Goal: Task Accomplishment & Management: Manage account settings

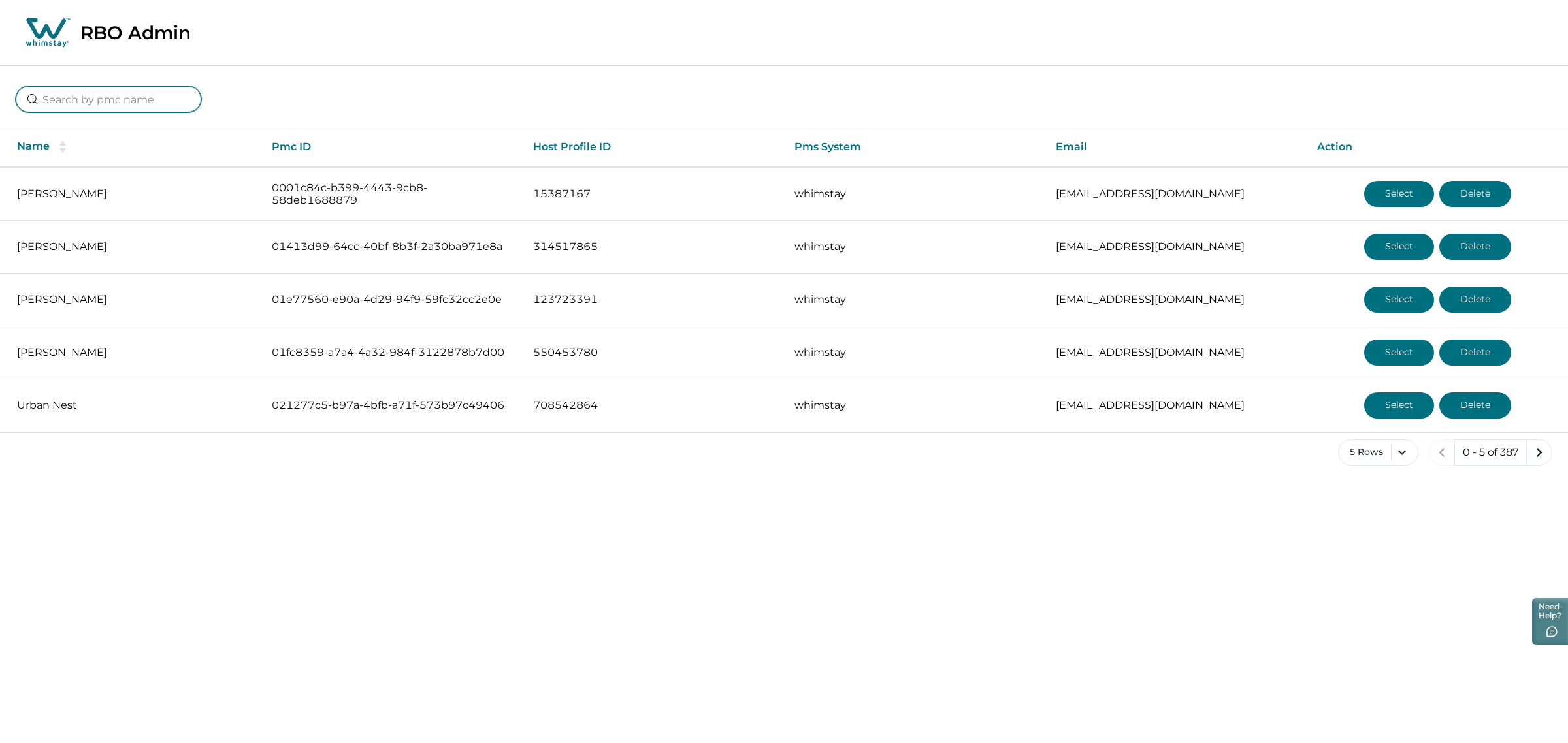
click at [116, 98] on input at bounding box center [109, 99] width 186 height 26
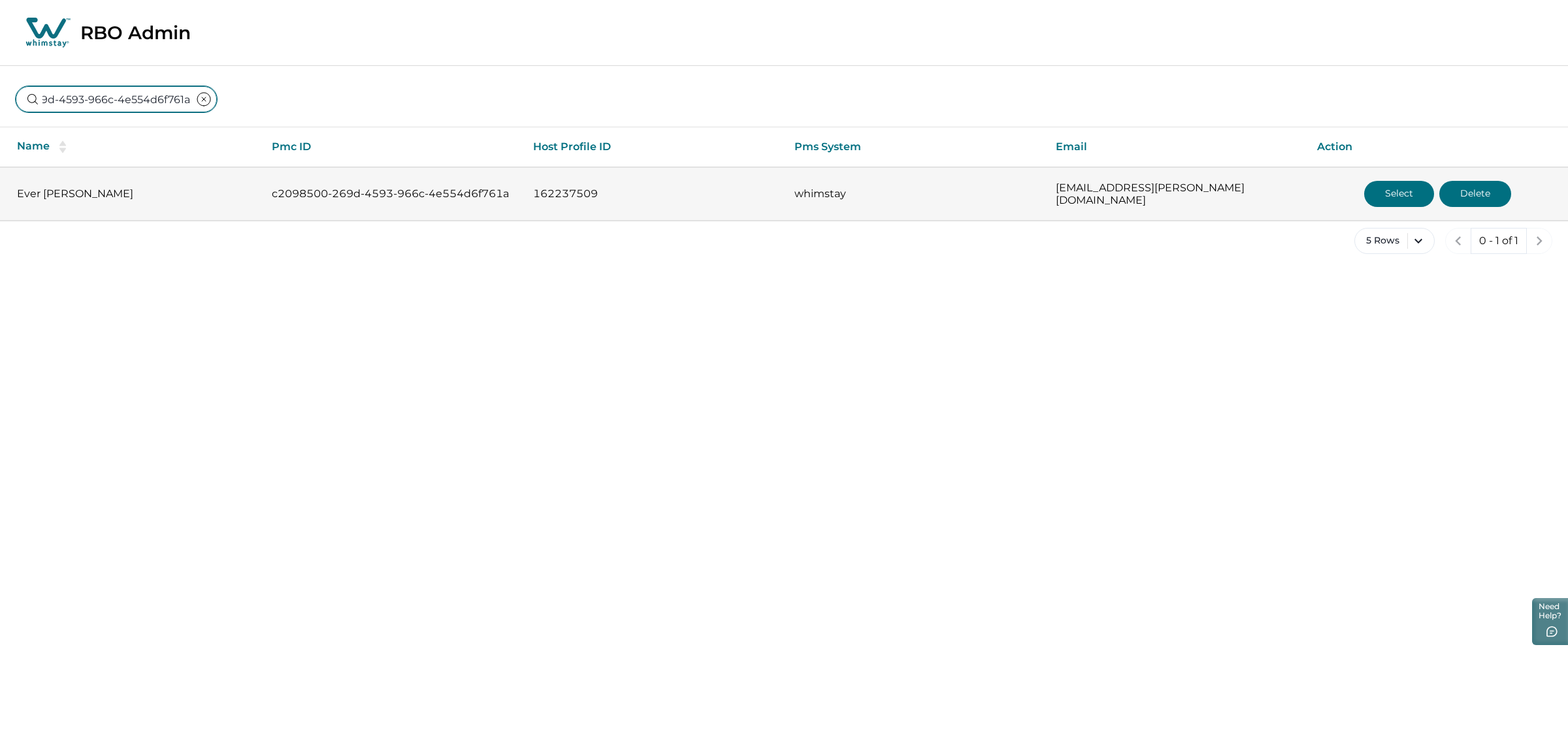
type input "c2098500-269d-4593-966c-4e554d6f761a"
click at [1373, 188] on button "Select" at bounding box center [1399, 194] width 70 height 26
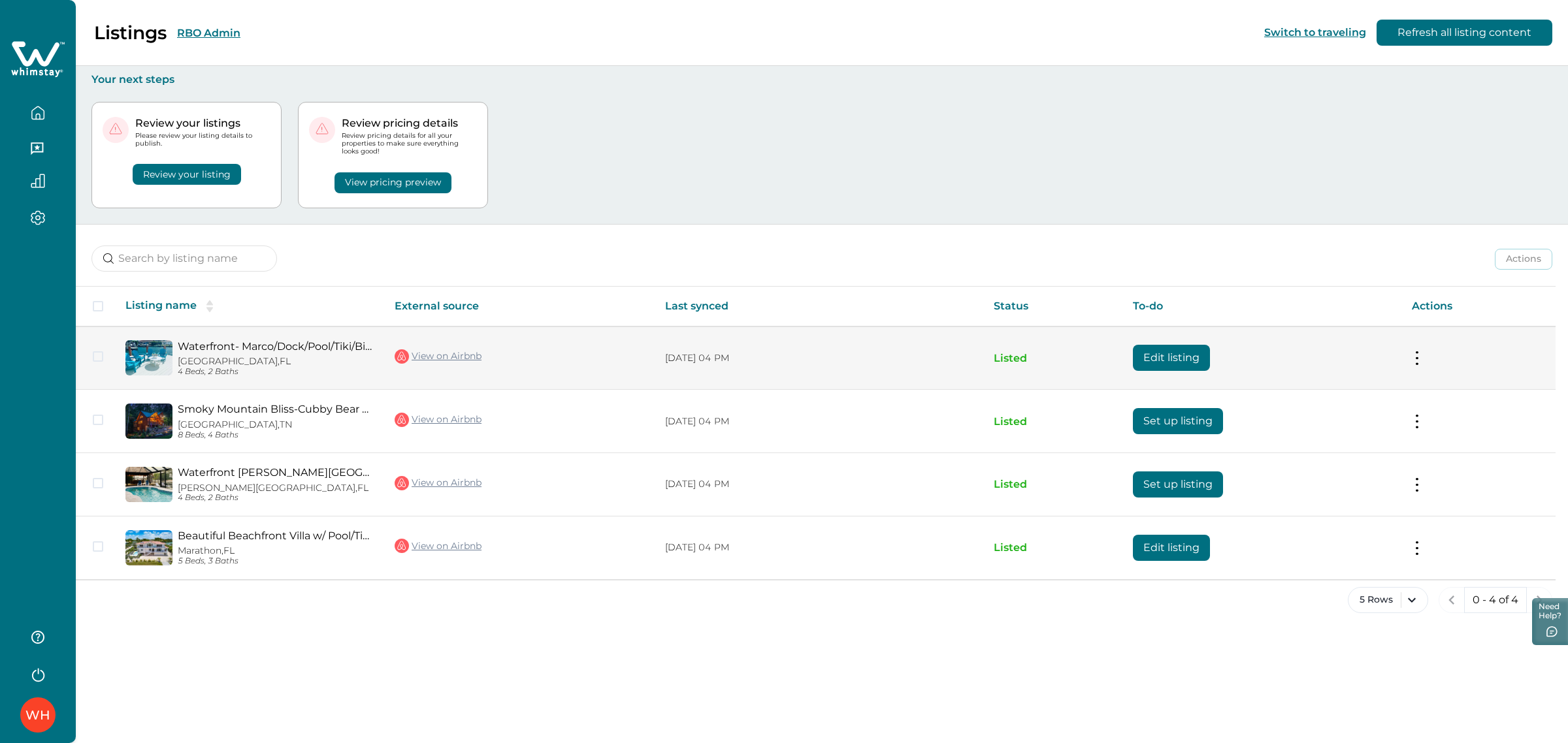
click at [1161, 359] on button "Edit listing" at bounding box center [1171, 358] width 77 height 26
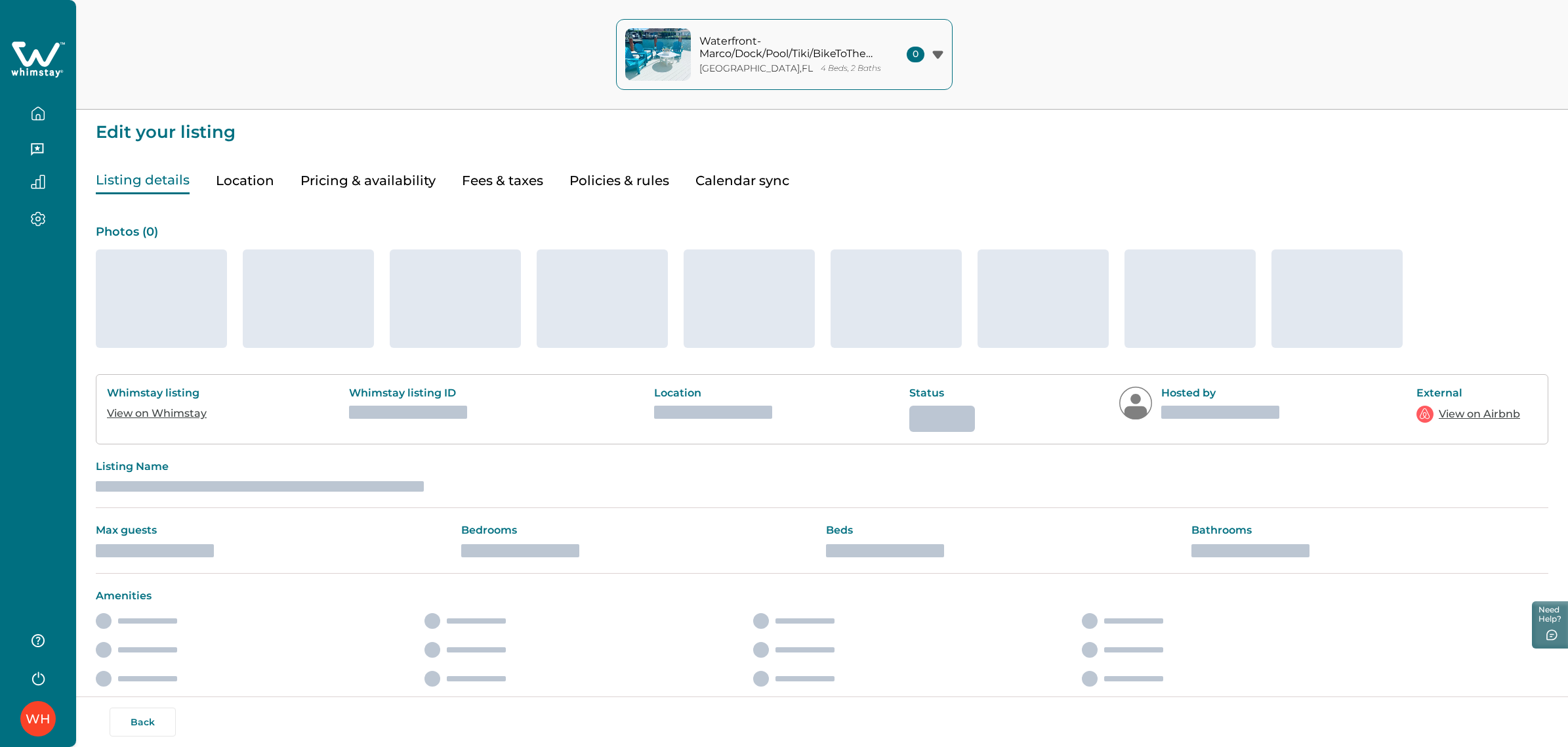
click at [407, 178] on button "Pricing & availability" at bounding box center [368, 180] width 135 height 27
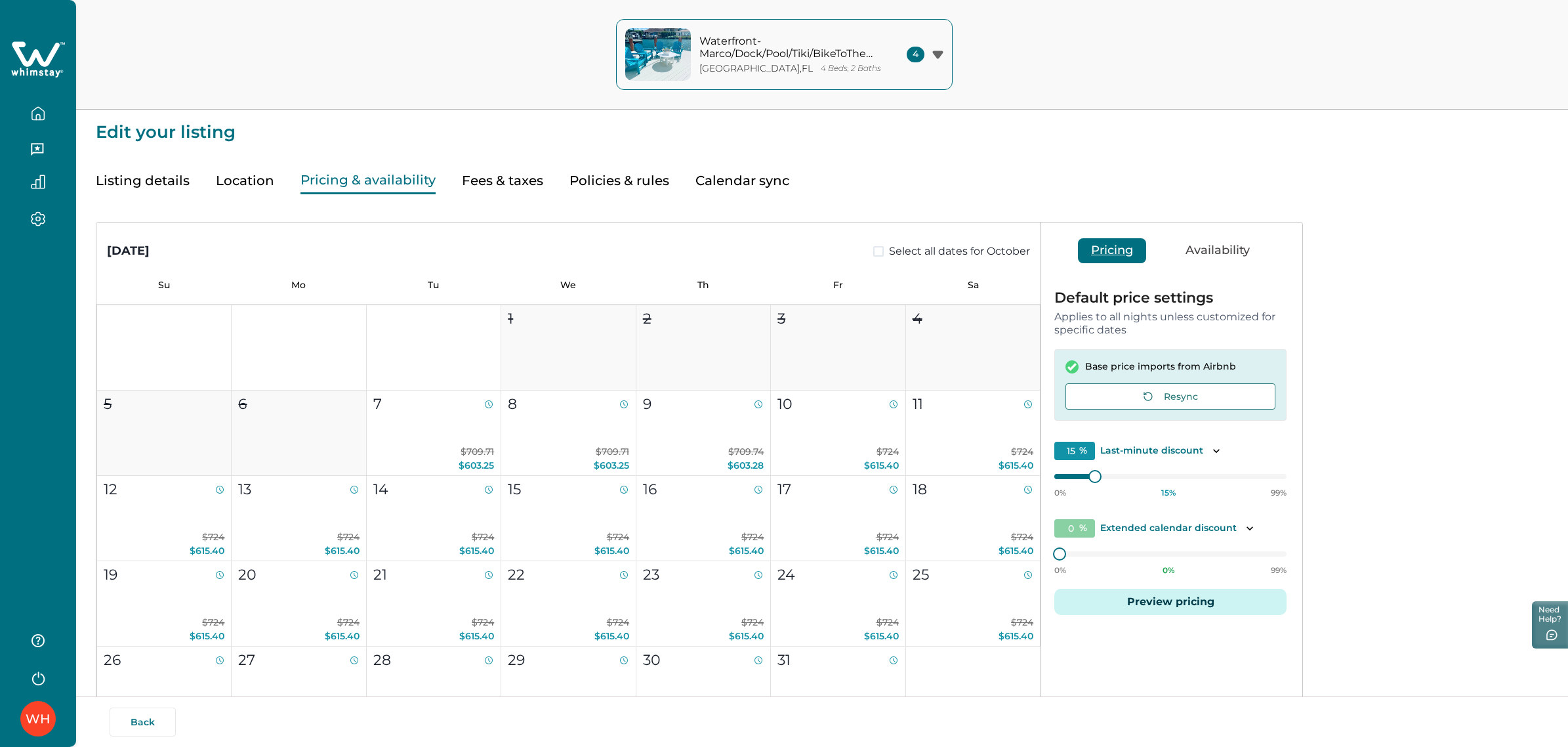
type input "15"
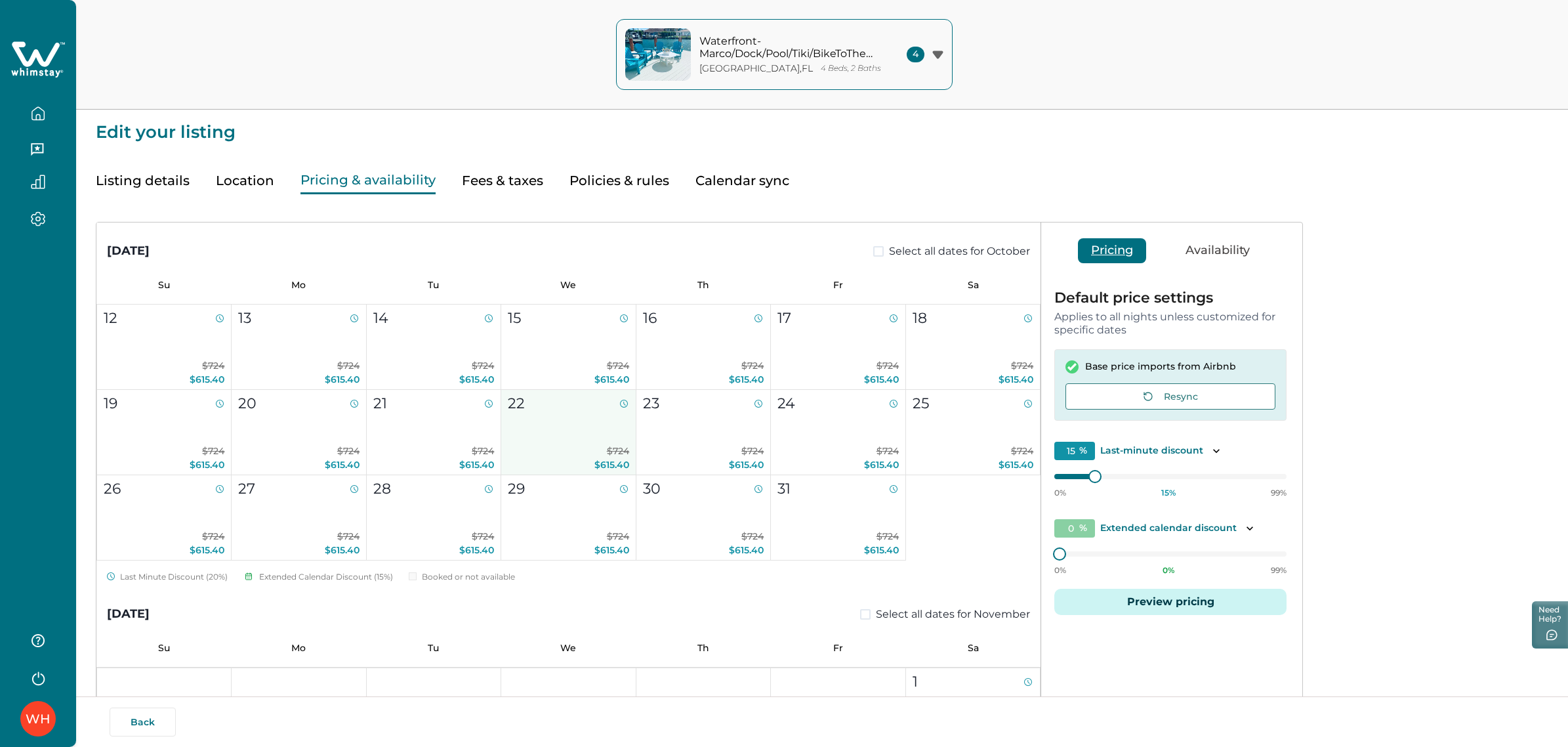
scroll to position [172, 0]
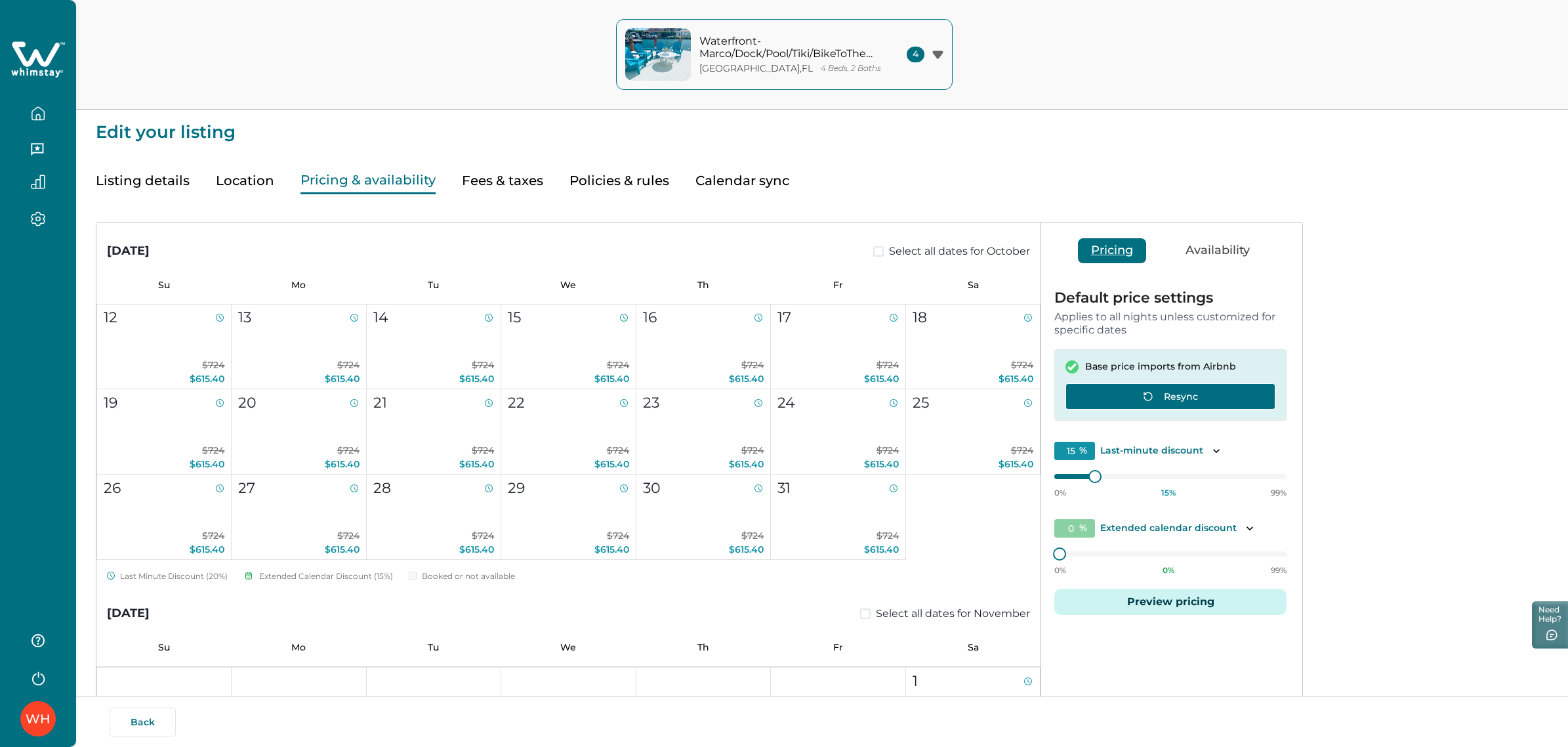
click at [1133, 392] on button "Resync" at bounding box center [1171, 397] width 210 height 26
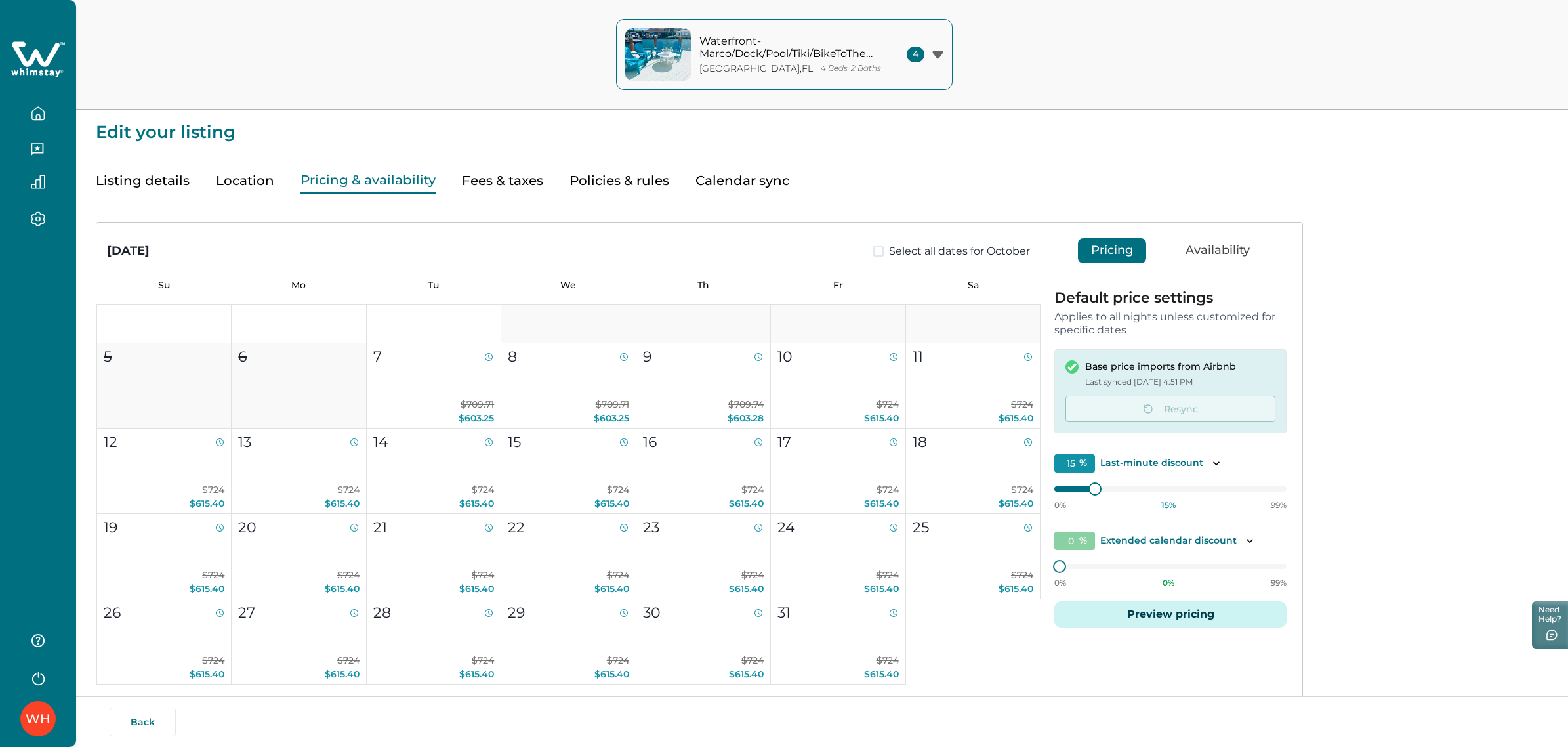
scroll to position [34, 0]
